Goal: Task Accomplishment & Management: Complete application form

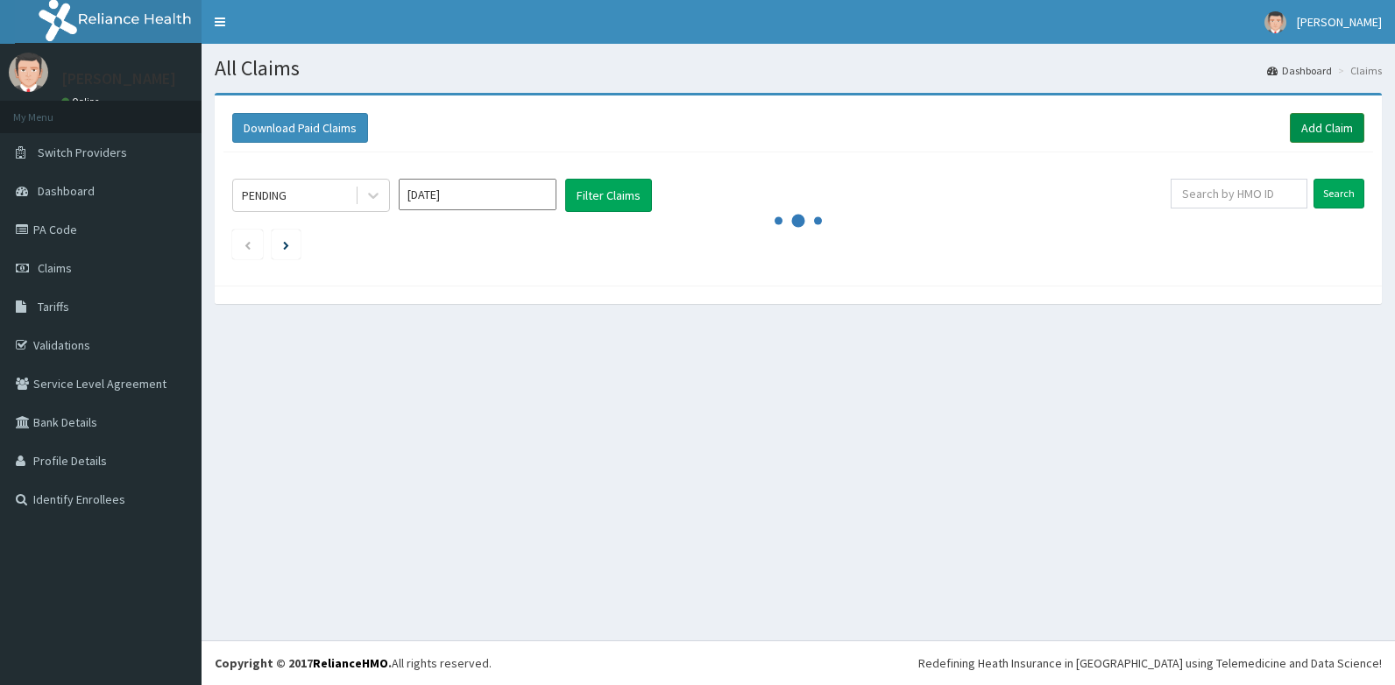
click at [1331, 136] on link "Add Claim" at bounding box center [1327, 128] width 74 height 30
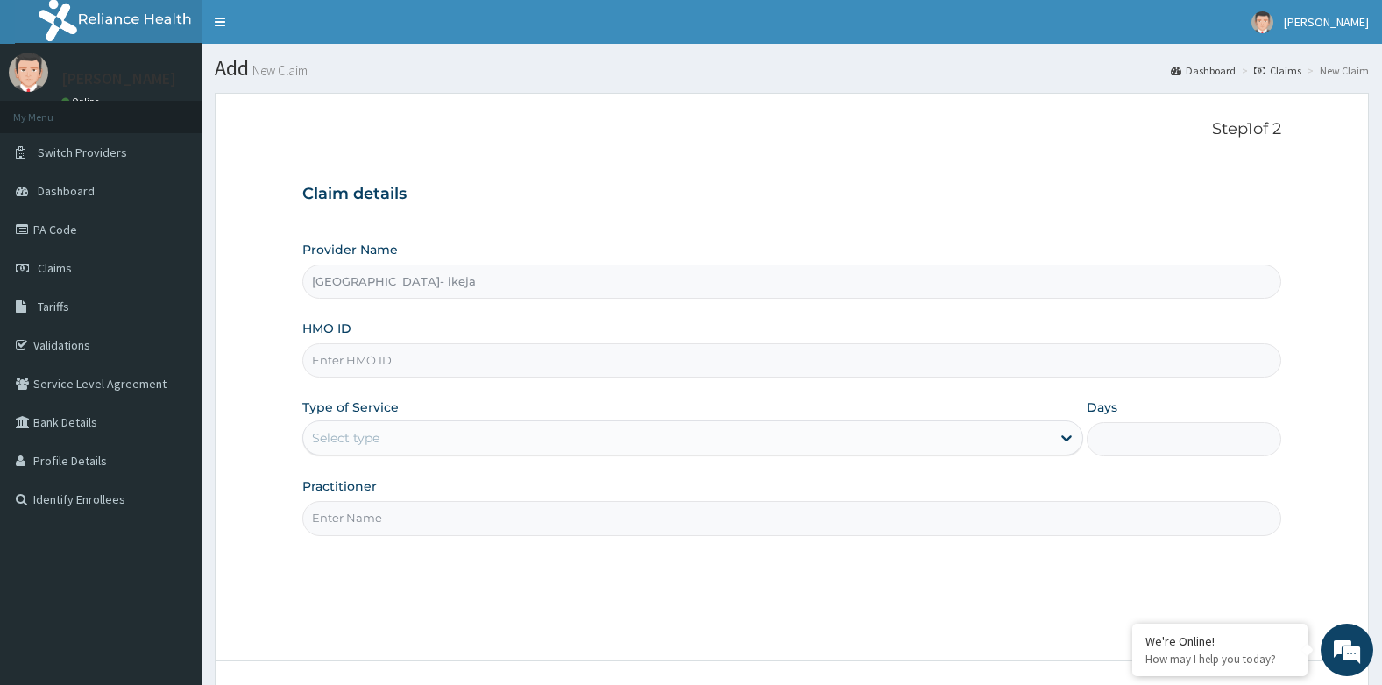
click at [339, 371] on input "HMO ID" at bounding box center [792, 360] width 980 height 34
click at [360, 370] on input "HMO ID" at bounding box center [792, 360] width 980 height 34
paste input "TBC/10262/A"
type input "TBC/10262/A"
click at [372, 442] on div "Select type" at bounding box center [345, 438] width 67 height 18
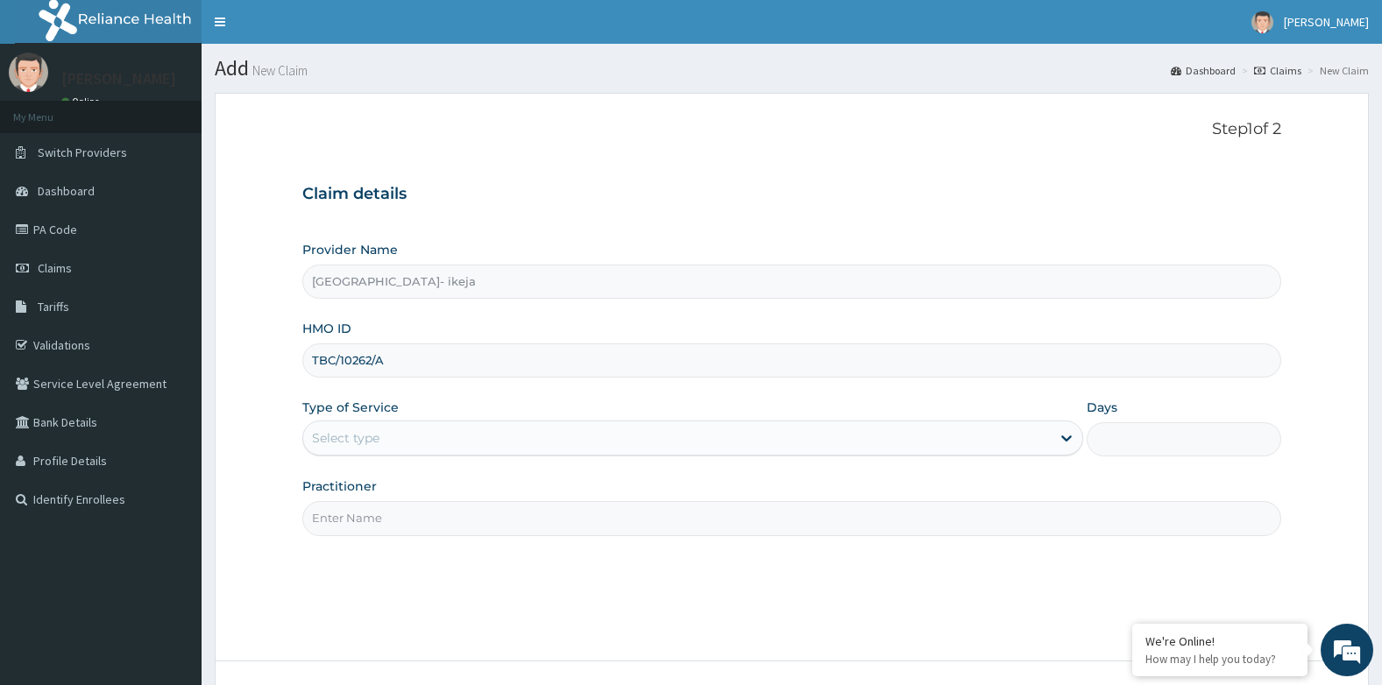
click at [372, 442] on div "Select type" at bounding box center [345, 438] width 67 height 18
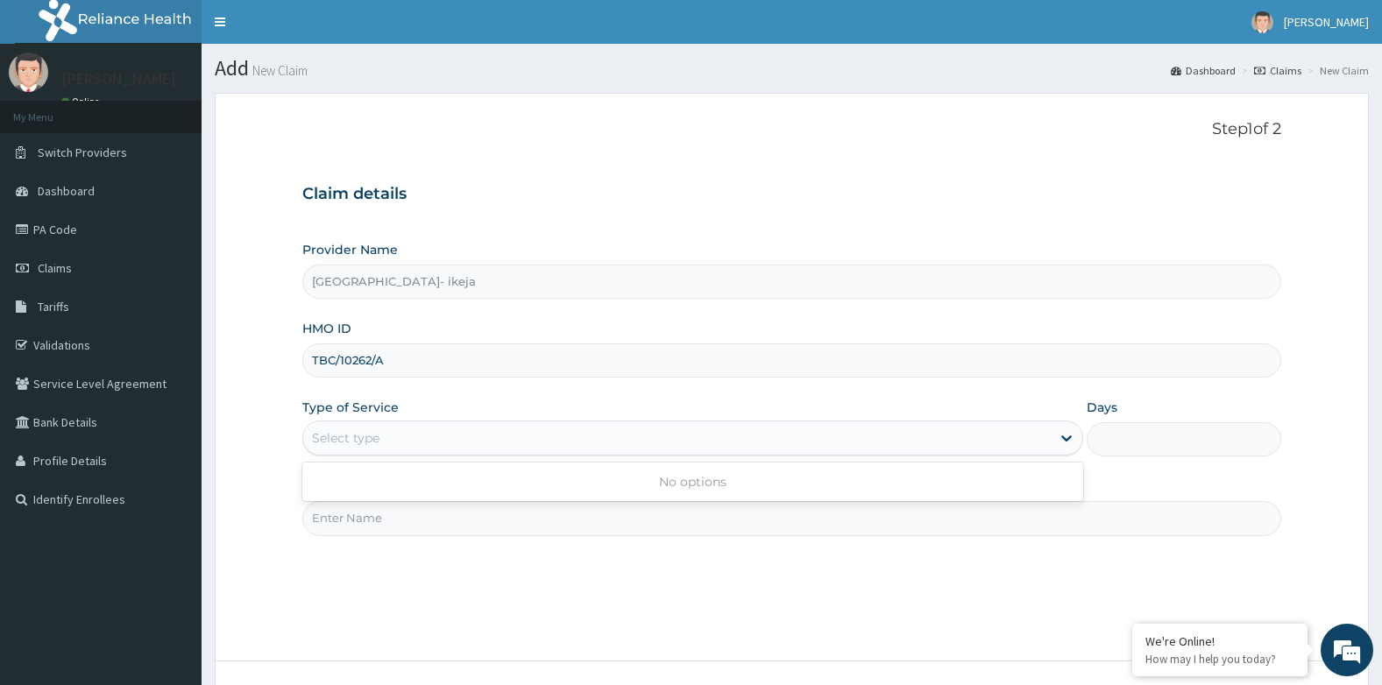
click at [372, 442] on div "Select type" at bounding box center [345, 438] width 67 height 18
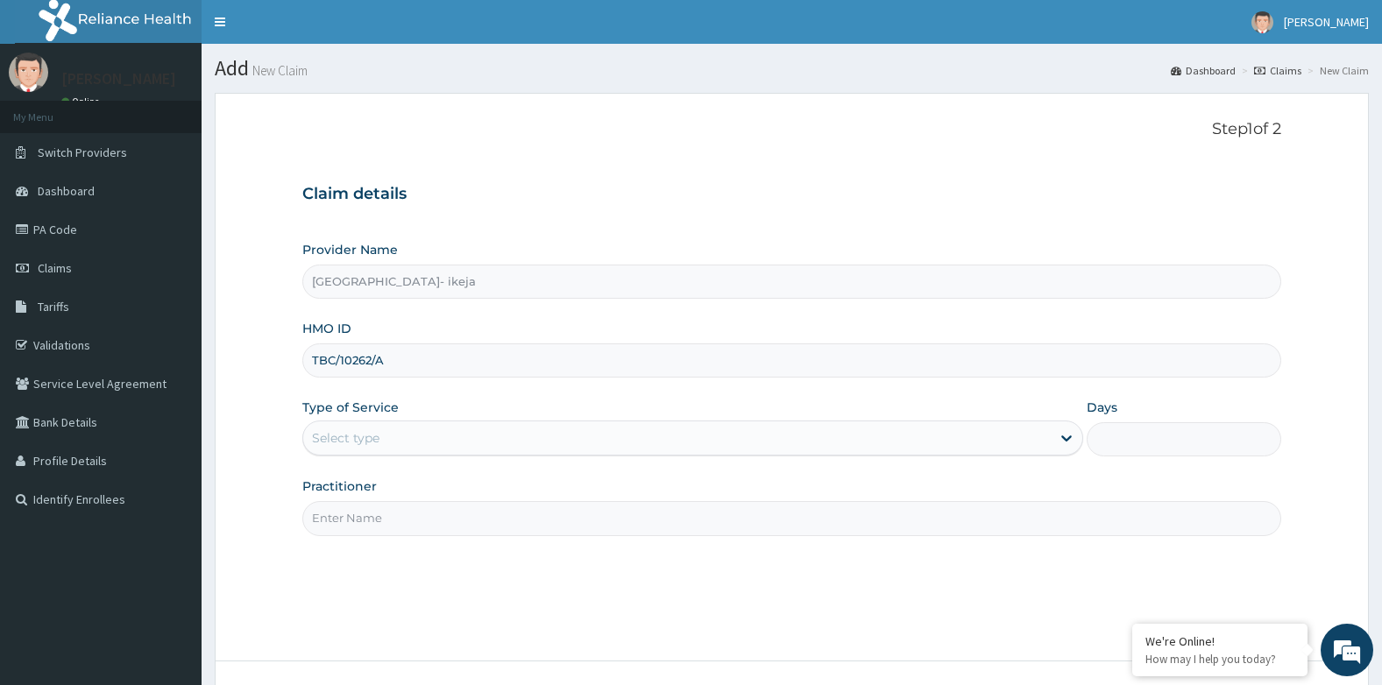
click at [372, 442] on div "Select type" at bounding box center [345, 438] width 67 height 18
click at [312, 361] on input "TBC/10262/A" at bounding box center [792, 360] width 980 height 34
click at [451, 363] on input "TBC/10262/A" at bounding box center [792, 360] width 980 height 34
